Goal: Information Seeking & Learning: Learn about a topic

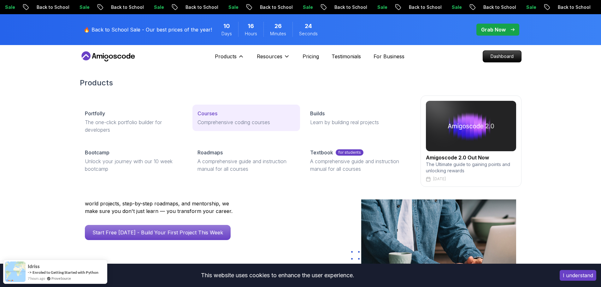
click at [203, 114] on p "Courses" at bounding box center [207, 114] width 20 height 8
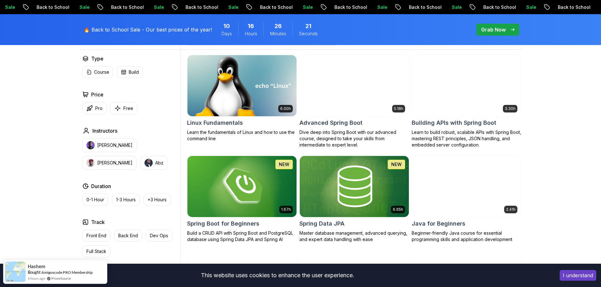
scroll to position [189, 0]
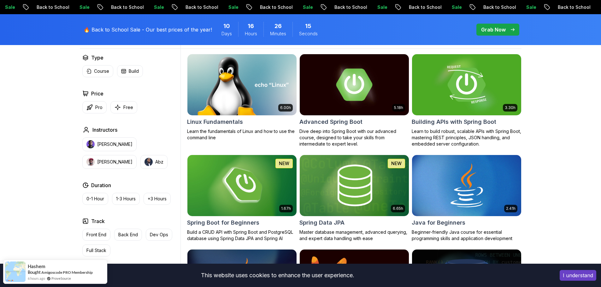
click at [468, 89] on img at bounding box center [466, 85] width 114 height 64
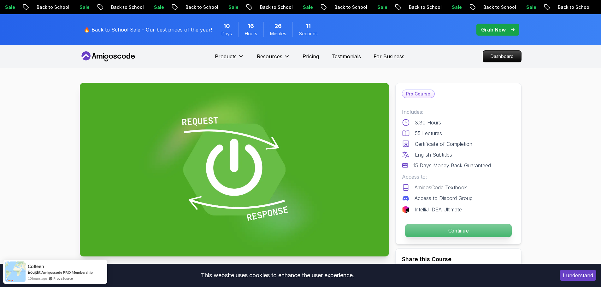
click at [475, 229] on p "Continue" at bounding box center [458, 230] width 107 height 13
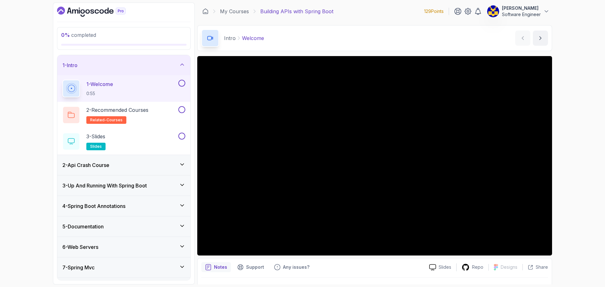
click at [554, 229] on section "0 % completed 1 - Intro 1 - Welcome 0:55 2 - Recommended Courses related-course…" at bounding box center [302, 143] width 504 height 287
drag, startPoint x: 45, startPoint y: 84, endPoint x: 59, endPoint y: 83, distance: 13.6
click at [45, 84] on div "0 % completed 1 - Intro 1 - Welcome 0:55 2 - Recommended Courses related-course…" at bounding box center [302, 143] width 605 height 287
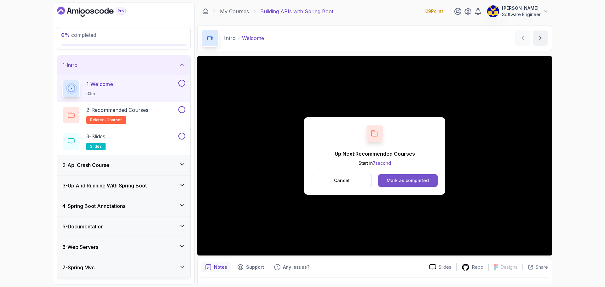
click at [393, 177] on button "Mark as completed" at bounding box center [408, 180] width 60 height 13
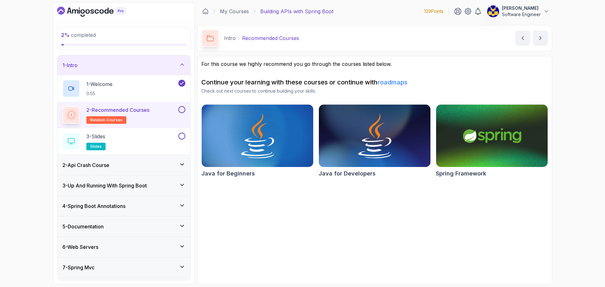
click at [183, 112] on button at bounding box center [181, 109] width 7 height 7
click at [158, 141] on div "3 - Slides slides" at bounding box center [119, 142] width 115 height 18
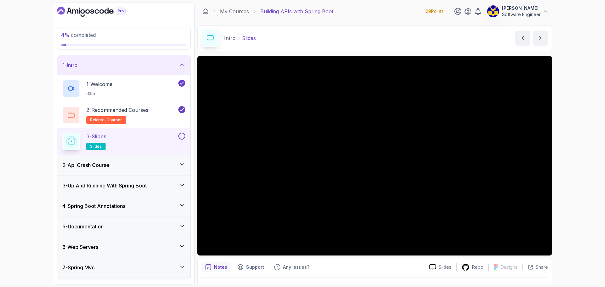
click at [179, 134] on button at bounding box center [181, 136] width 7 height 7
click at [139, 169] on div "2 - Api Crash Course" at bounding box center [123, 165] width 133 height 20
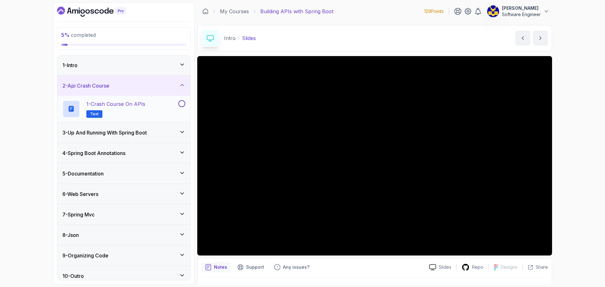
click at [148, 111] on div "1 - Crash Course on APIs Text" at bounding box center [119, 109] width 115 height 18
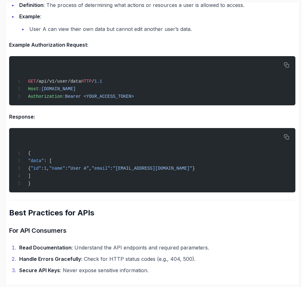
scroll to position [1270, 0]
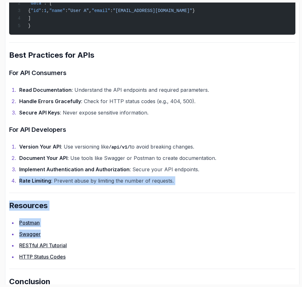
drag, startPoint x: 301, startPoint y: 241, endPoint x: 294, endPoint y: 170, distance: 71.3
click at [296, 171] on section "5 % completed 1 - Intro 2 - Api Crash Course 1 - Crash Course on APIs Text 3 - …" at bounding box center [151, 143] width 302 height 287
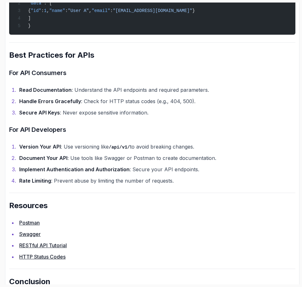
click at [286, 151] on li "Version Your API : Use versioning like /api/v1/ to avoid breaking changes." at bounding box center [156, 146] width 278 height 9
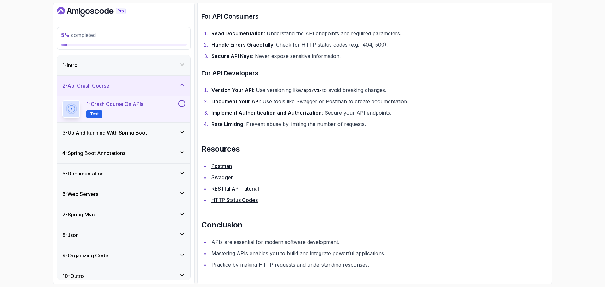
scroll to position [1294, 0]
click at [181, 101] on button at bounding box center [181, 103] width 7 height 7
click at [157, 132] on div "3 - Up And Running With Spring Boot" at bounding box center [123, 133] width 123 height 8
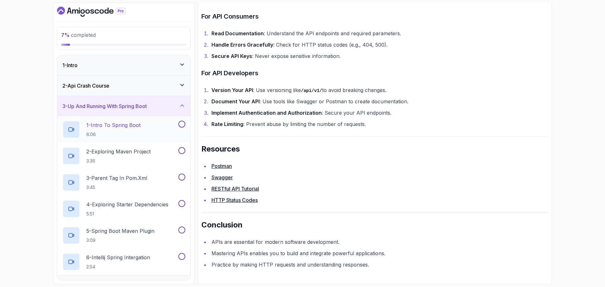
click at [149, 132] on div "1 - Intro To Spring Boot 6:06" at bounding box center [119, 130] width 115 height 18
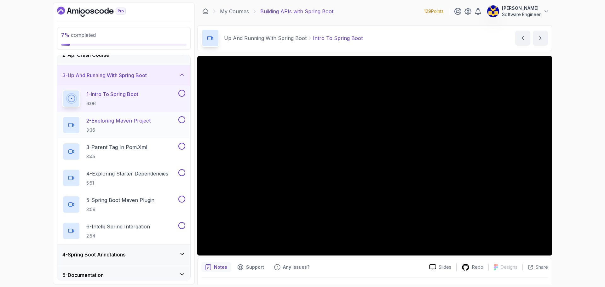
scroll to position [138, 0]
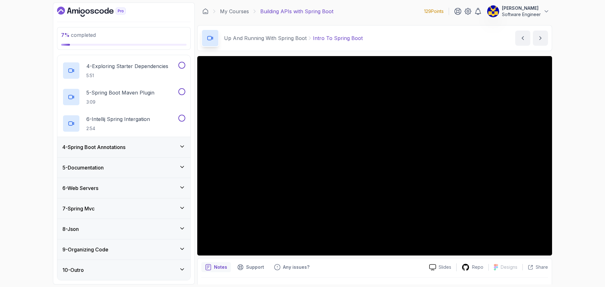
click at [121, 149] on h3 "4 - Spring Boot Annotations" at bounding box center [93, 147] width 63 height 8
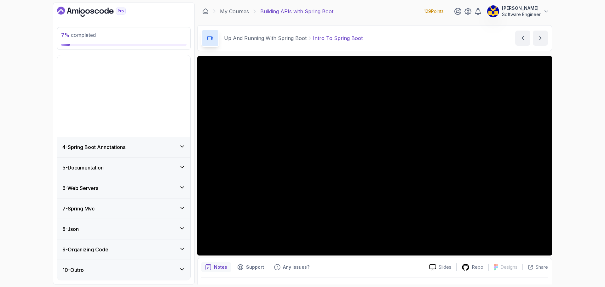
scroll to position [0, 0]
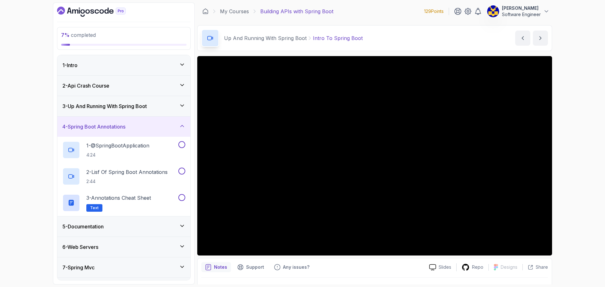
click at [127, 108] on h3 "3 - Up And Running With Spring Boot" at bounding box center [104, 106] width 85 height 8
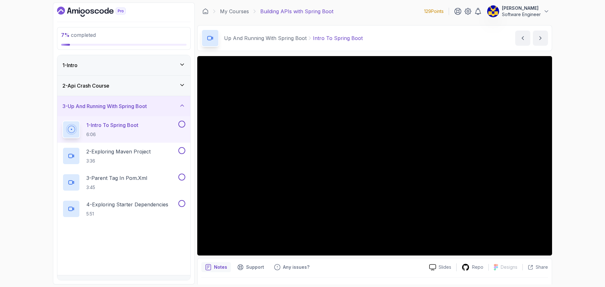
click at [128, 107] on h3 "3 - Up And Running With Spring Boot" at bounding box center [104, 106] width 85 height 8
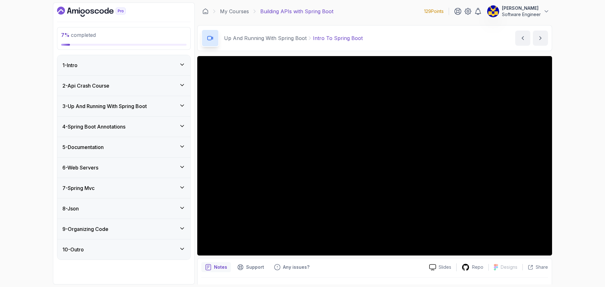
click at [132, 226] on div "9 - Organizing Code" at bounding box center [123, 229] width 123 height 8
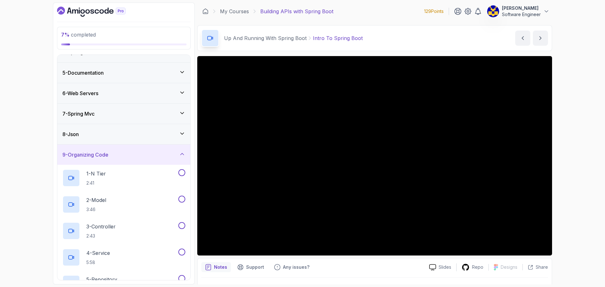
scroll to position [55, 0]
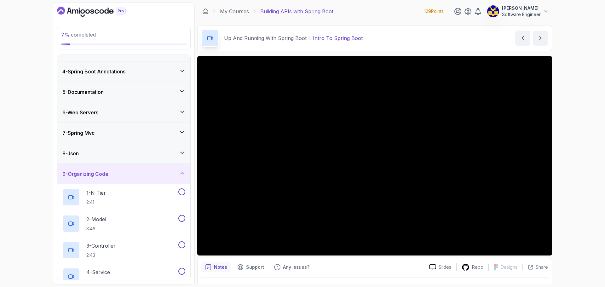
click at [146, 155] on div "8 - Json" at bounding box center [123, 154] width 123 height 8
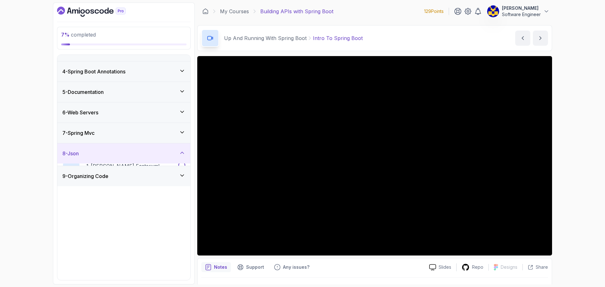
scroll to position [0, 0]
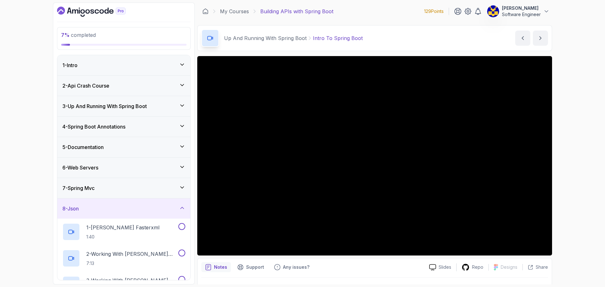
click at [125, 145] on div "5 - Documentation" at bounding box center [123, 147] width 123 height 8
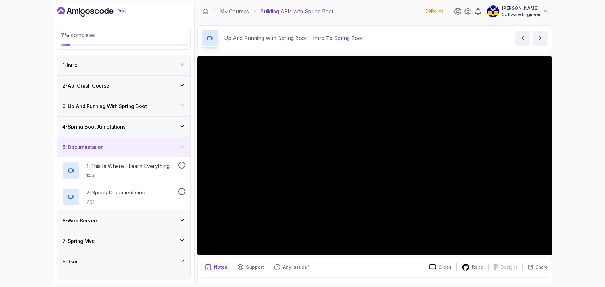
click at [138, 145] on div "5 - Documentation" at bounding box center [123, 147] width 123 height 8
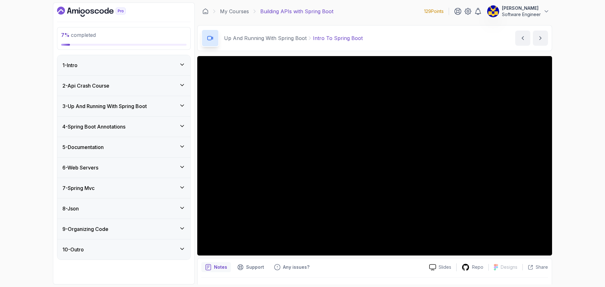
click at [130, 164] on div "6 - Web Servers" at bounding box center [123, 168] width 123 height 8
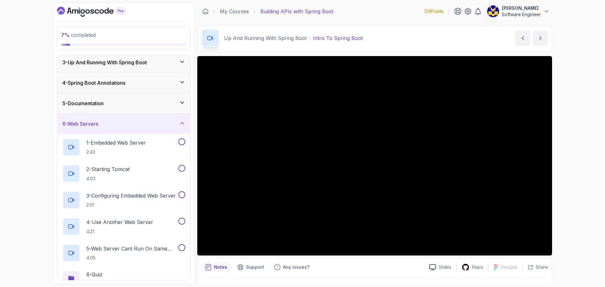
scroll to position [32, 0]
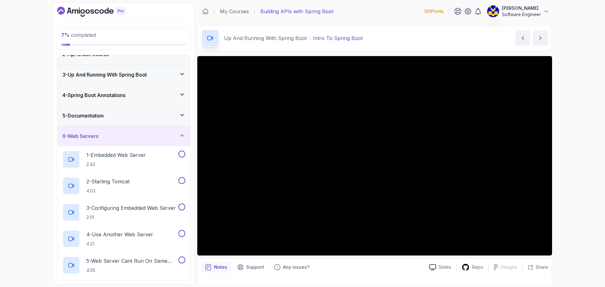
click at [124, 139] on div "6 - Web Servers" at bounding box center [123, 136] width 123 height 8
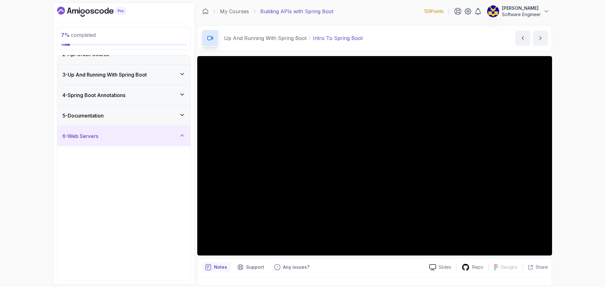
scroll to position [0, 0]
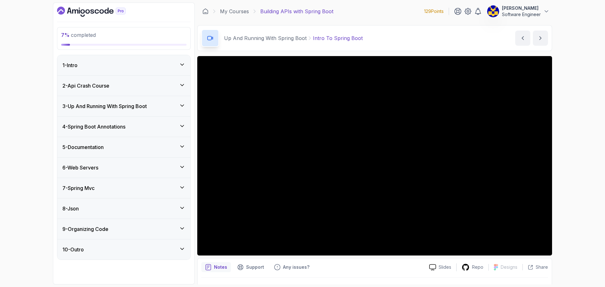
click at [129, 110] on h3 "3 - Up And Running With Spring Boot" at bounding box center [104, 106] width 85 height 8
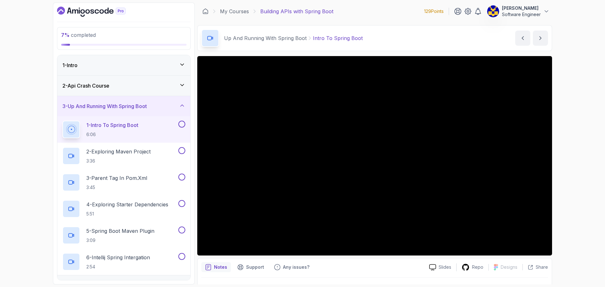
click at [132, 107] on h3 "3 - Up And Running With Spring Boot" at bounding box center [104, 106] width 85 height 8
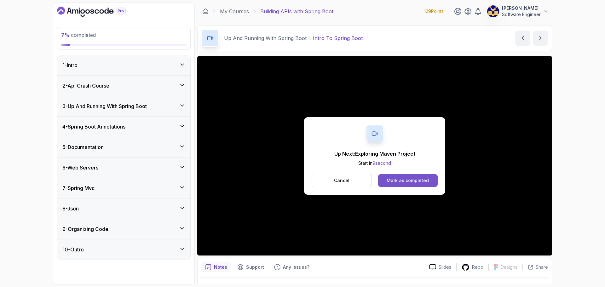
click at [407, 183] on div "Mark as completed" at bounding box center [408, 181] width 42 height 6
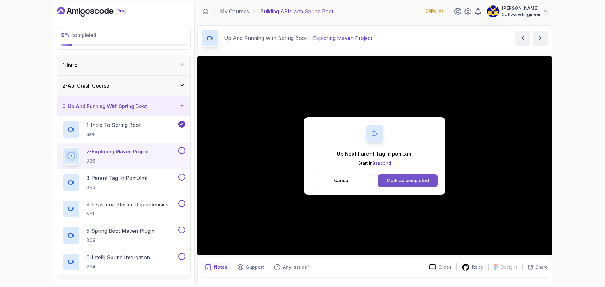
click at [426, 179] on div "Mark as completed" at bounding box center [408, 181] width 42 height 6
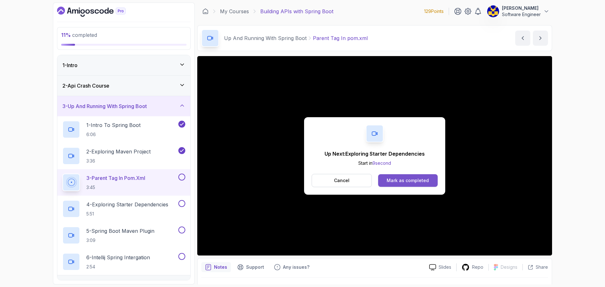
click at [410, 181] on div "Mark as completed" at bounding box center [408, 181] width 42 height 6
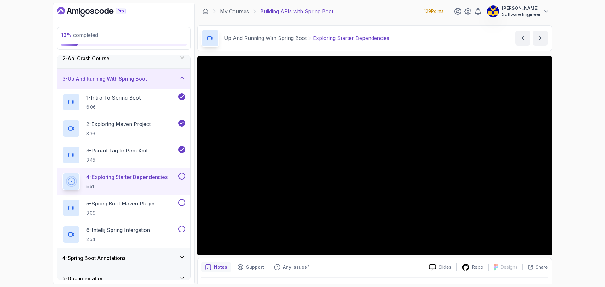
scroll to position [138, 0]
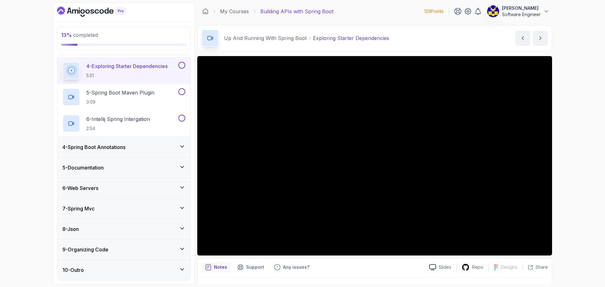
click at [145, 193] on div "6 - Web Servers" at bounding box center [123, 188] width 133 height 20
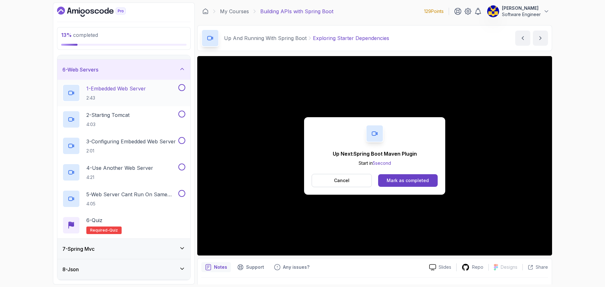
scroll to position [0, 0]
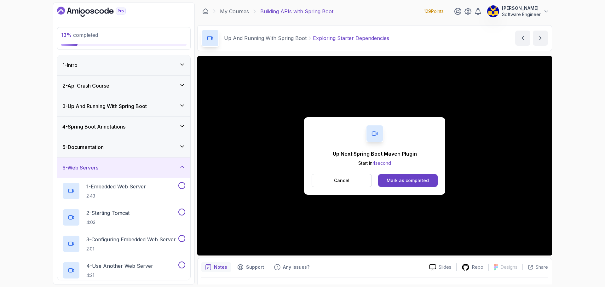
click at [125, 126] on h3 "4 - Spring Boot Annotations" at bounding box center [93, 127] width 63 height 8
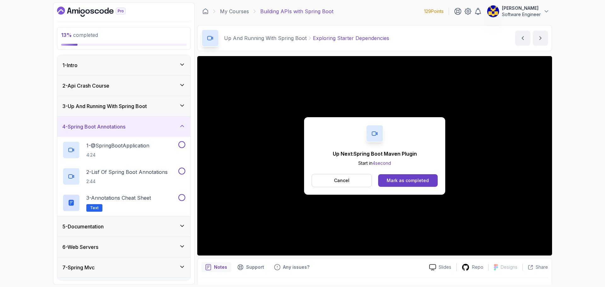
click at [139, 106] on h3 "3 - Up And Running With Spring Boot" at bounding box center [104, 106] width 85 height 8
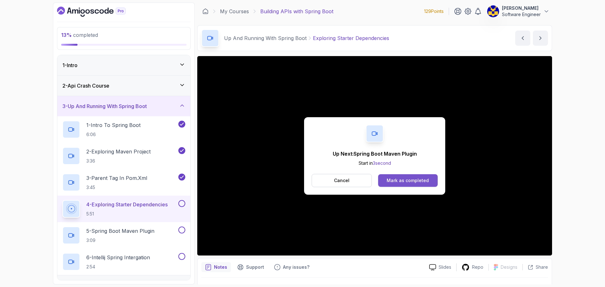
click at [416, 182] on div "Mark as completed" at bounding box center [408, 181] width 42 height 6
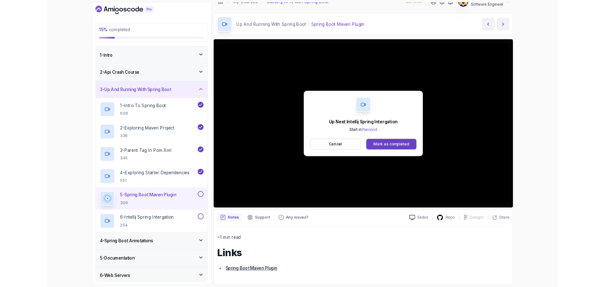
scroll to position [63, 0]
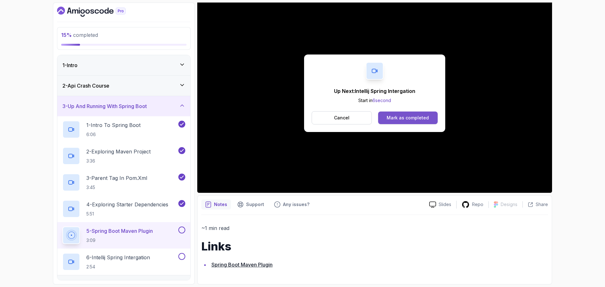
click at [417, 118] on div "Mark as completed" at bounding box center [408, 118] width 42 height 6
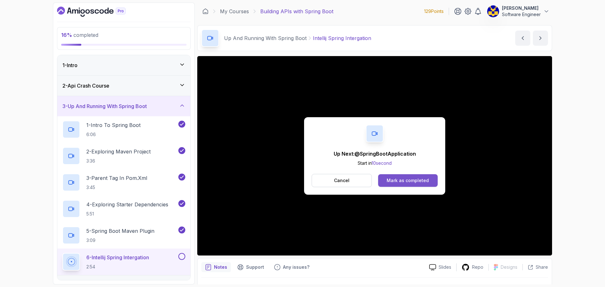
click at [408, 181] on div "Mark as completed" at bounding box center [408, 181] width 42 height 6
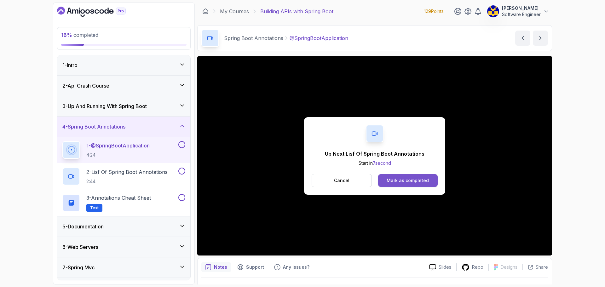
click at [408, 179] on div "Mark as completed" at bounding box center [408, 181] width 42 height 6
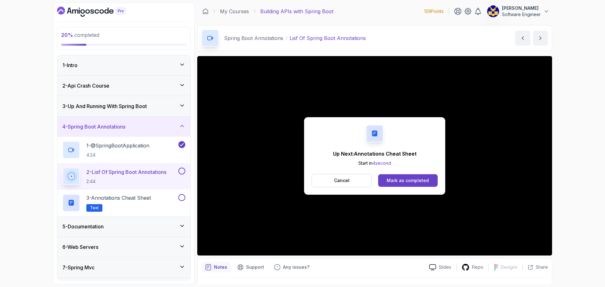
click at [183, 174] on button at bounding box center [181, 171] width 7 height 7
click at [151, 202] on h2 "3 - Annotations Cheat Sheet Text" at bounding box center [118, 203] width 65 height 18
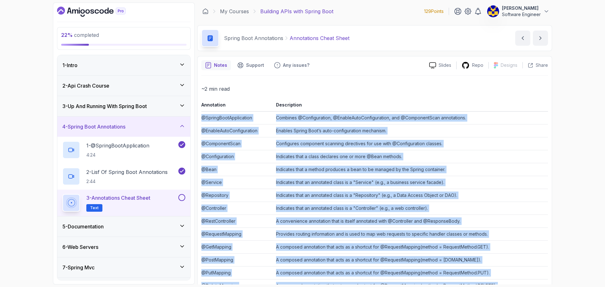
drag, startPoint x: 452, startPoint y: 266, endPoint x: 202, endPoint y: 123, distance: 289.0
click at [202, 123] on tbody "@SpringBootApplication Combines @Configuration, @EnableAutoConfiguration, and @…" at bounding box center [374, 260] width 347 height 297
copy tbody "@SpringBootApplication Combines @Configuration, @EnableAutoConfiguration, and @…"
click at [185, 197] on button at bounding box center [181, 197] width 7 height 7
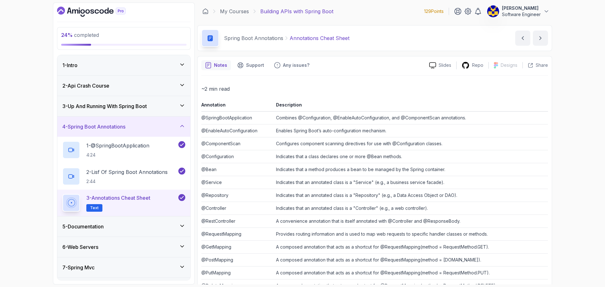
click at [364, 88] on p "~2 min read" at bounding box center [374, 89] width 347 height 9
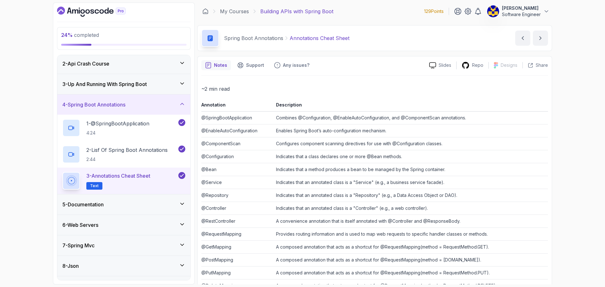
scroll to position [59, 0]
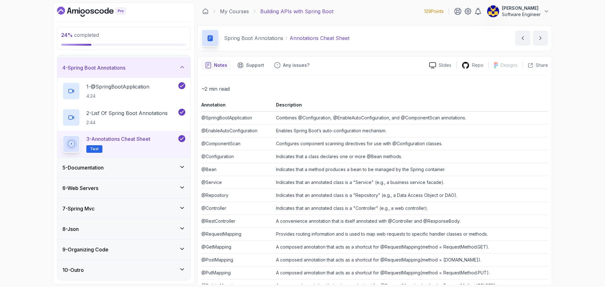
click at [144, 166] on div "5 - Documentation" at bounding box center [123, 168] width 123 height 8
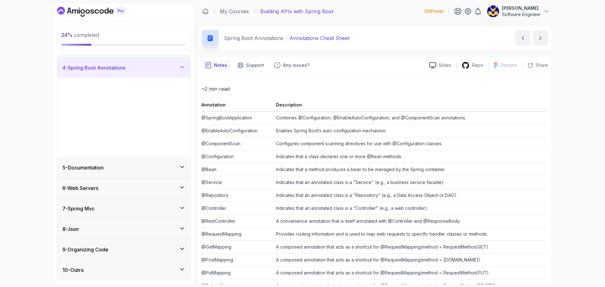
scroll to position [0, 0]
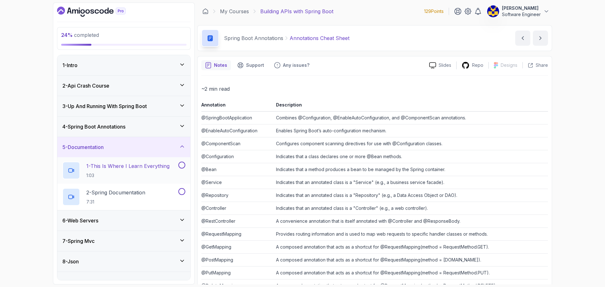
click at [137, 166] on p "1 - This Is Where I Learn Everything" at bounding box center [127, 166] width 83 height 8
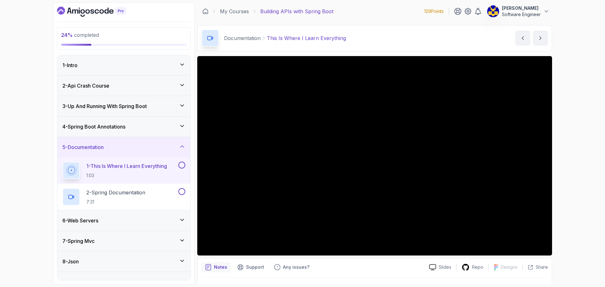
scroll to position [15, 0]
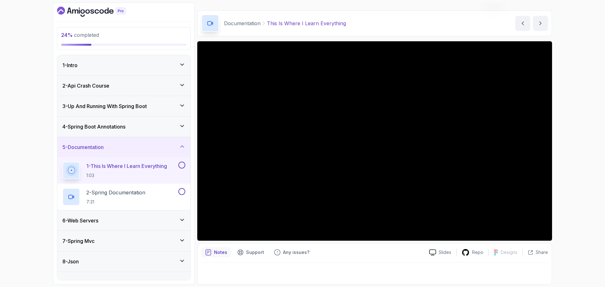
click at [138, 128] on div "4 - Spring Boot Annotations" at bounding box center [123, 127] width 123 height 8
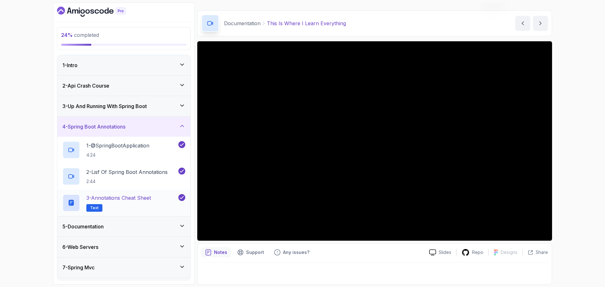
click at [157, 198] on div "3 - Annotations Cheat Sheet Text" at bounding box center [119, 203] width 115 height 18
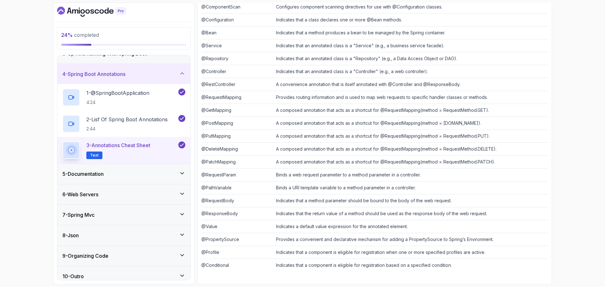
scroll to position [59, 0]
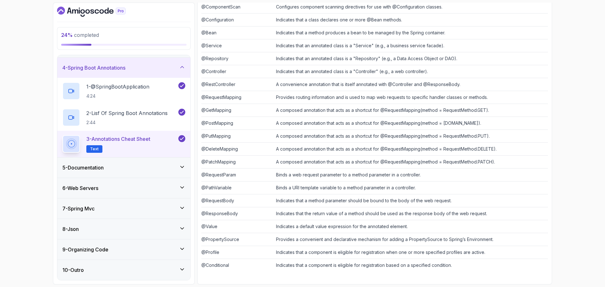
click at [121, 172] on div "5 - Documentation" at bounding box center [123, 168] width 133 height 20
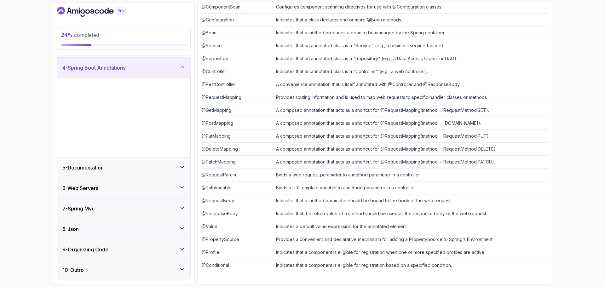
scroll to position [0, 0]
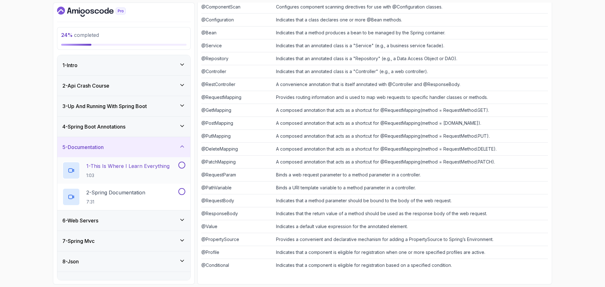
click at [127, 167] on p "1 - This Is Where I Learn Everything" at bounding box center [127, 166] width 83 height 8
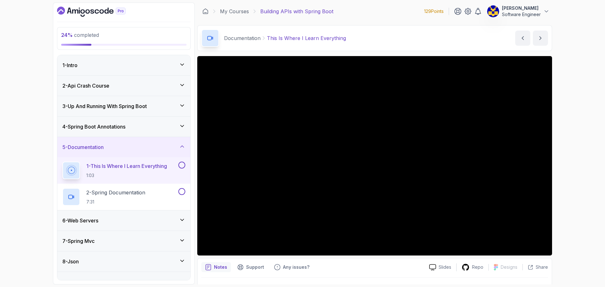
scroll to position [15, 0]
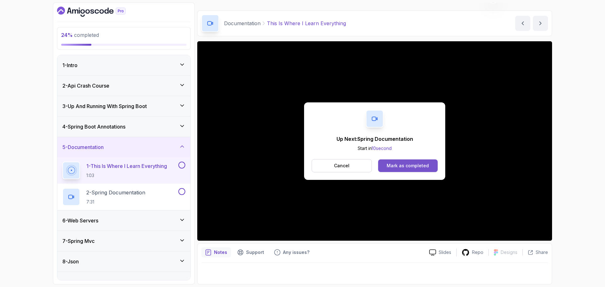
click at [403, 164] on div "Mark as completed" at bounding box center [408, 166] width 42 height 6
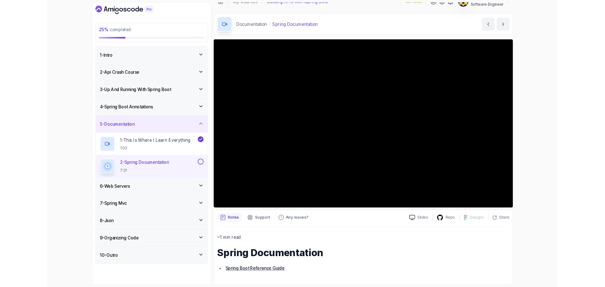
scroll to position [63, 0]
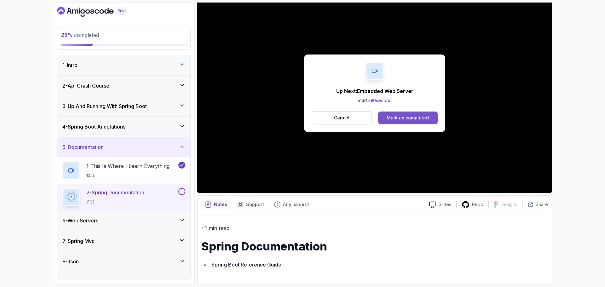
click at [415, 119] on div "Mark as completed" at bounding box center [408, 118] width 42 height 6
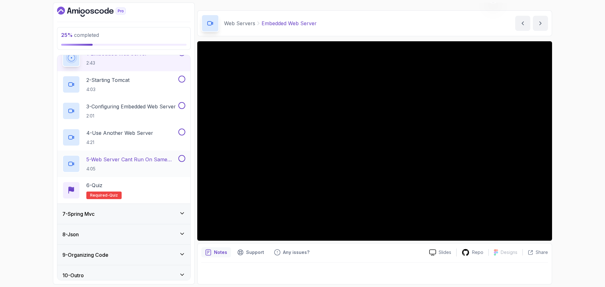
scroll to position [138, 0]
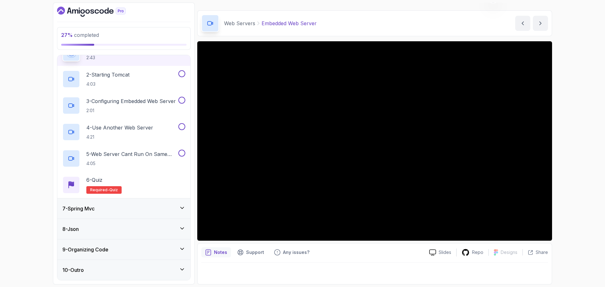
click at [129, 204] on div "7 - Spring Mvc" at bounding box center [123, 209] width 133 height 20
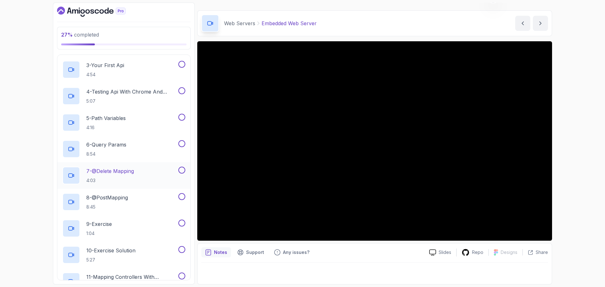
scroll to position [63, 0]
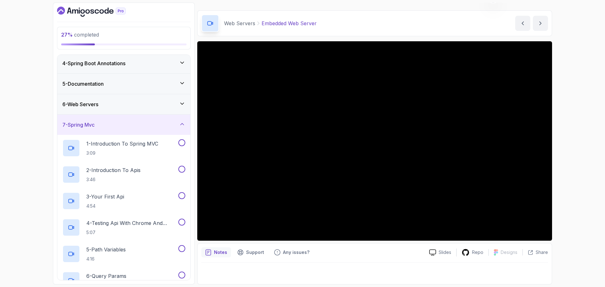
click at [141, 107] on div "6 - Web Servers" at bounding box center [123, 105] width 123 height 8
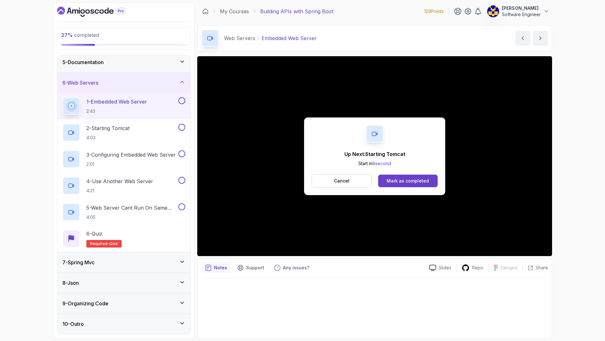
scroll to position [107, 0]
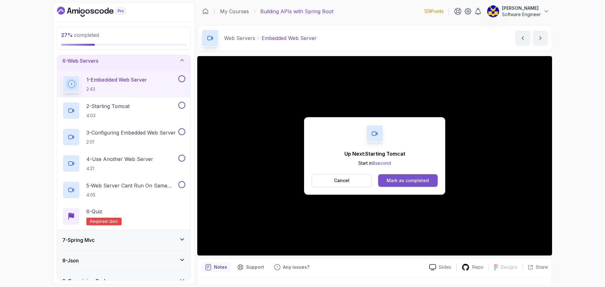
click at [405, 179] on div "Mark as completed" at bounding box center [408, 181] width 42 height 6
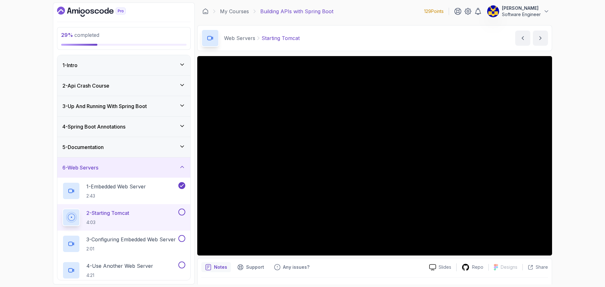
click at [116, 68] on div "1 - Intro" at bounding box center [123, 65] width 123 height 8
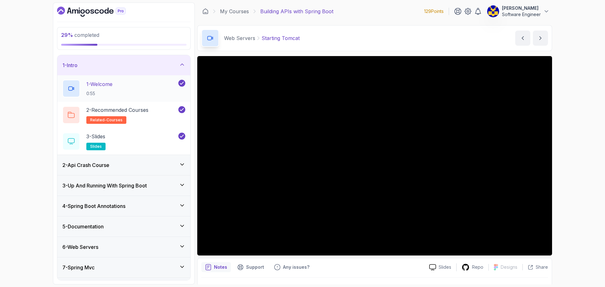
click at [140, 94] on div "1 - Welcome 0:55" at bounding box center [119, 89] width 115 height 18
click at [143, 136] on div "3 - Slides slides" at bounding box center [119, 142] width 115 height 18
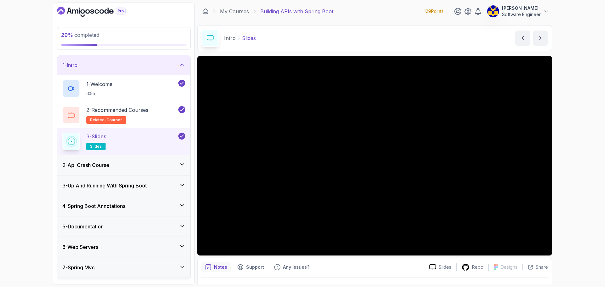
click at [206, 15] on div "My Courses Building APIs with Spring Boot" at bounding box center [267, 12] width 131 height 8
click at [207, 12] on icon at bounding box center [205, 11] width 6 height 6
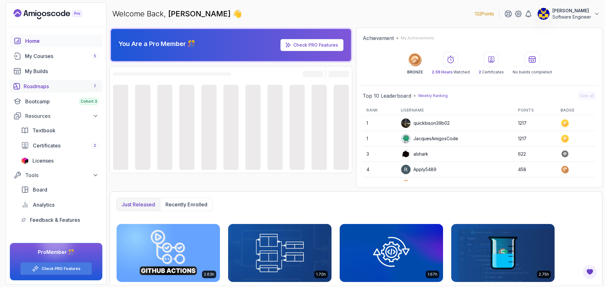
click at [66, 84] on div "Roadmaps 7" at bounding box center [61, 87] width 75 height 8
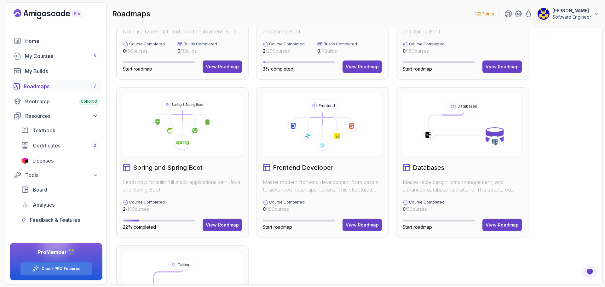
scroll to position [189, 0]
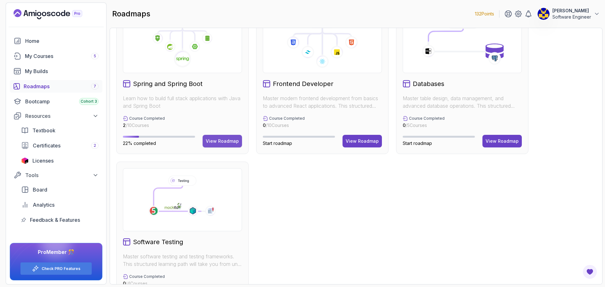
click at [225, 137] on button "View Roadmap" at bounding box center [222, 141] width 39 height 13
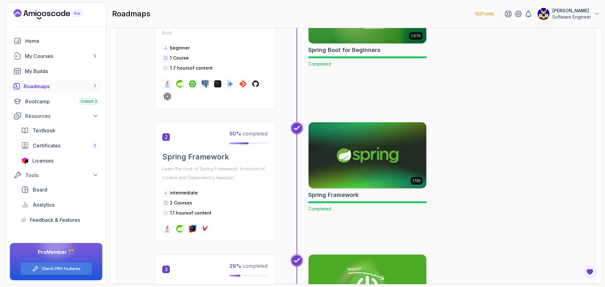
scroll to position [189, 0]
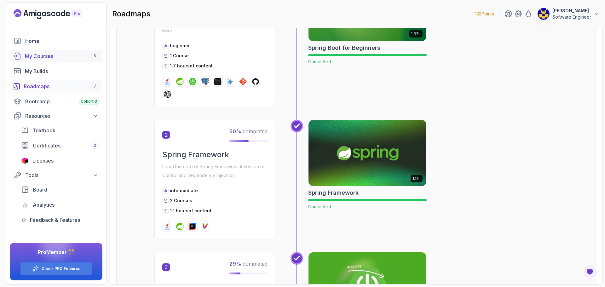
click at [49, 60] on link "My Courses 5" at bounding box center [56, 56] width 93 height 13
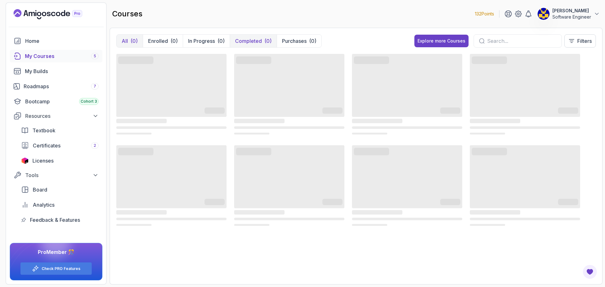
click at [256, 42] on p "Completed" at bounding box center [248, 41] width 27 height 8
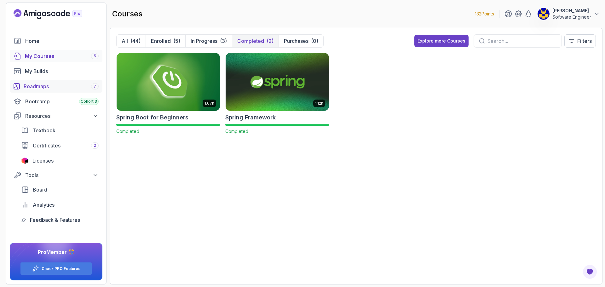
click at [49, 86] on div "Roadmaps 7" at bounding box center [61, 87] width 75 height 8
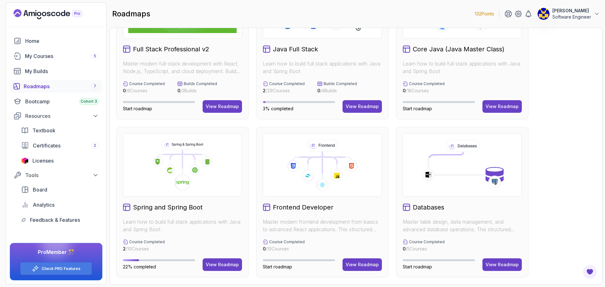
scroll to position [95, 0]
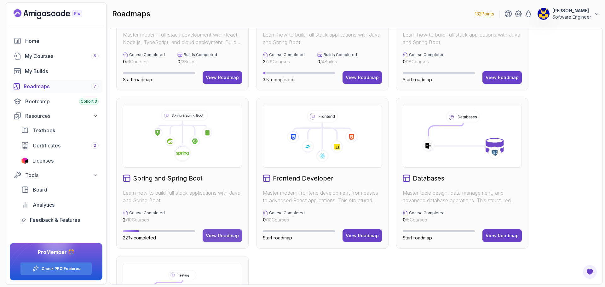
click at [226, 232] on button "View Roadmap" at bounding box center [222, 236] width 39 height 13
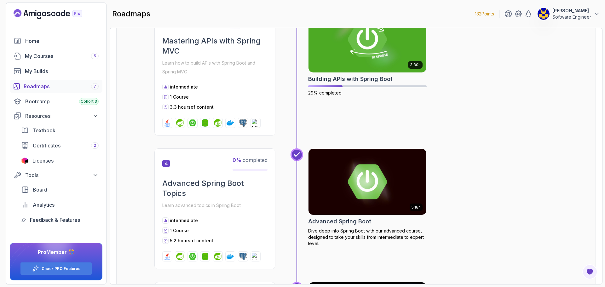
scroll to position [259, 0]
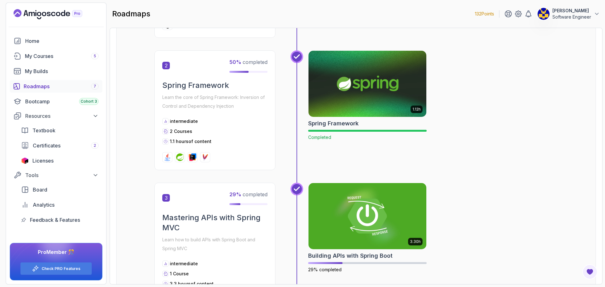
click at [47, 90] on div "Roadmaps 7" at bounding box center [61, 87] width 75 height 8
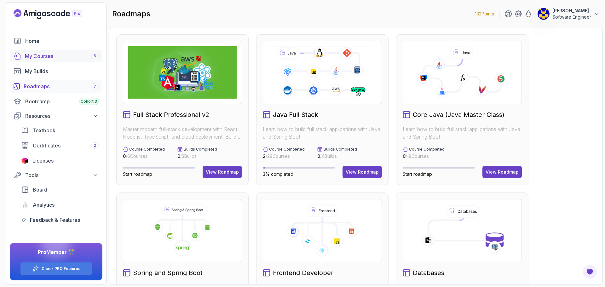
click at [49, 56] on div "My Courses 5" at bounding box center [62, 56] width 74 height 8
click at [38, 42] on div "Home" at bounding box center [61, 41] width 73 height 8
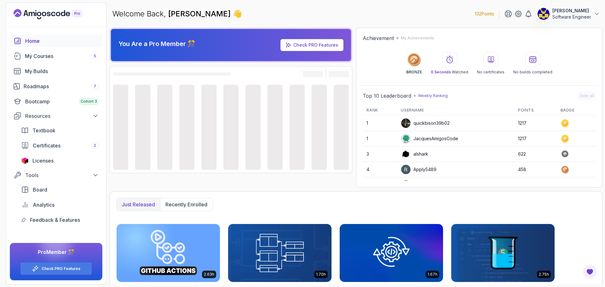
click at [32, 42] on div "Home" at bounding box center [61, 41] width 73 height 8
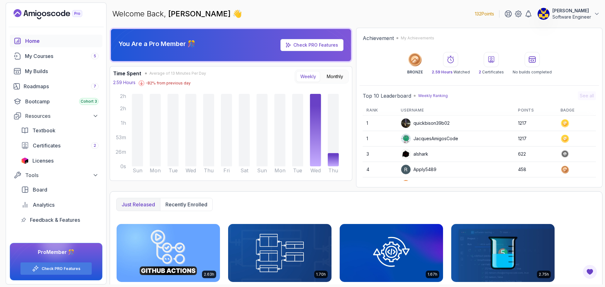
click at [38, 44] on div "Home" at bounding box center [61, 41] width 73 height 8
click at [48, 10] on icon "Landing page" at bounding box center [48, 14] width 69 height 10
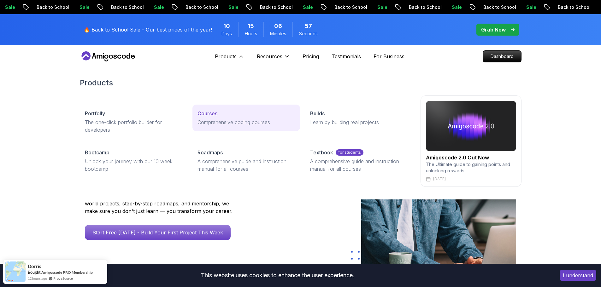
click at [222, 121] on p "Comprehensive coding courses" at bounding box center [245, 123] width 97 height 8
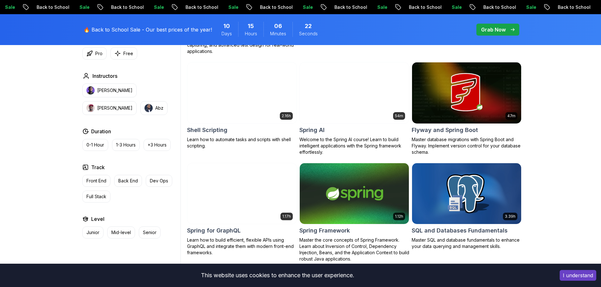
scroll to position [1474, 0]
